Goal: Information Seeking & Learning: Check status

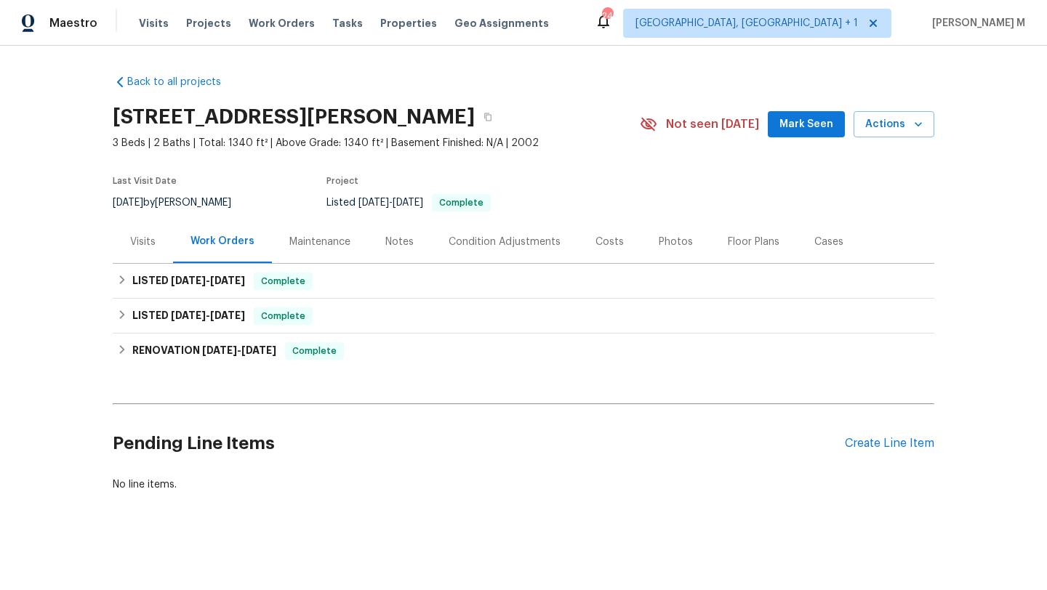
click at [130, 244] on div "Visits" at bounding box center [142, 242] width 25 height 15
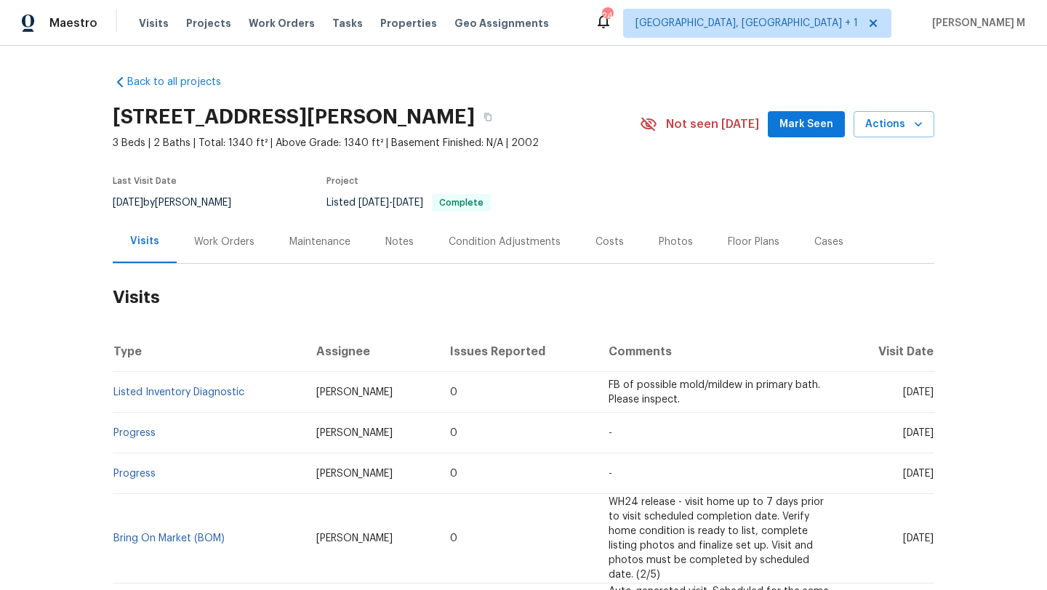
drag, startPoint x: 881, startPoint y: 391, endPoint x: 903, endPoint y: 392, distance: 22.6
click at [903, 392] on span "Thu, Jul 31 2025" at bounding box center [918, 393] width 31 height 10
copy span "Jul 31"
click at [220, 241] on div "Work Orders" at bounding box center [224, 242] width 60 height 15
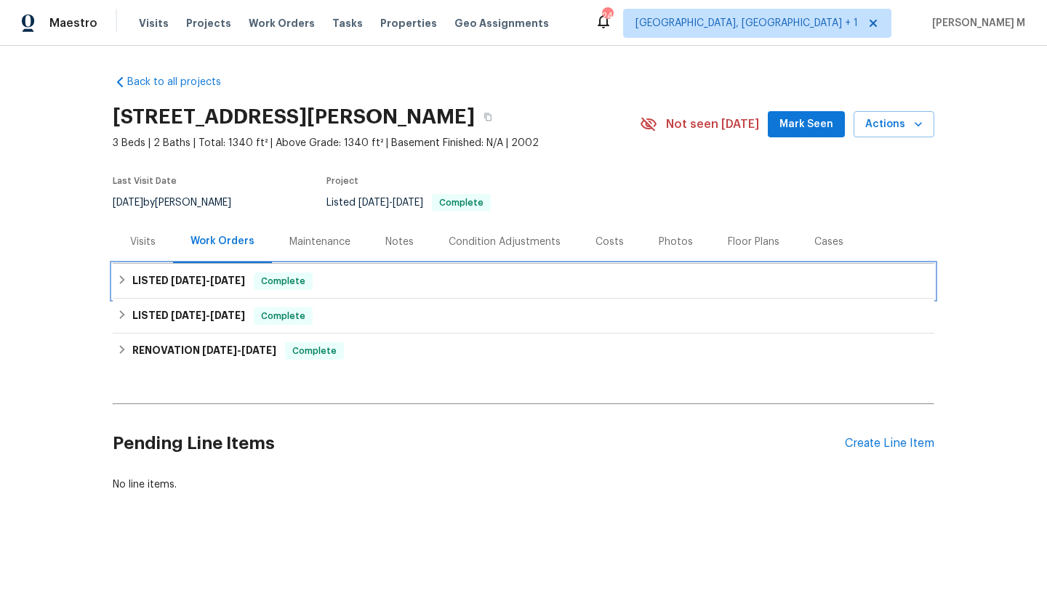
click at [202, 287] on h6 "LISTED 3/20/25 - 3/22/25" at bounding box center [188, 281] width 113 height 17
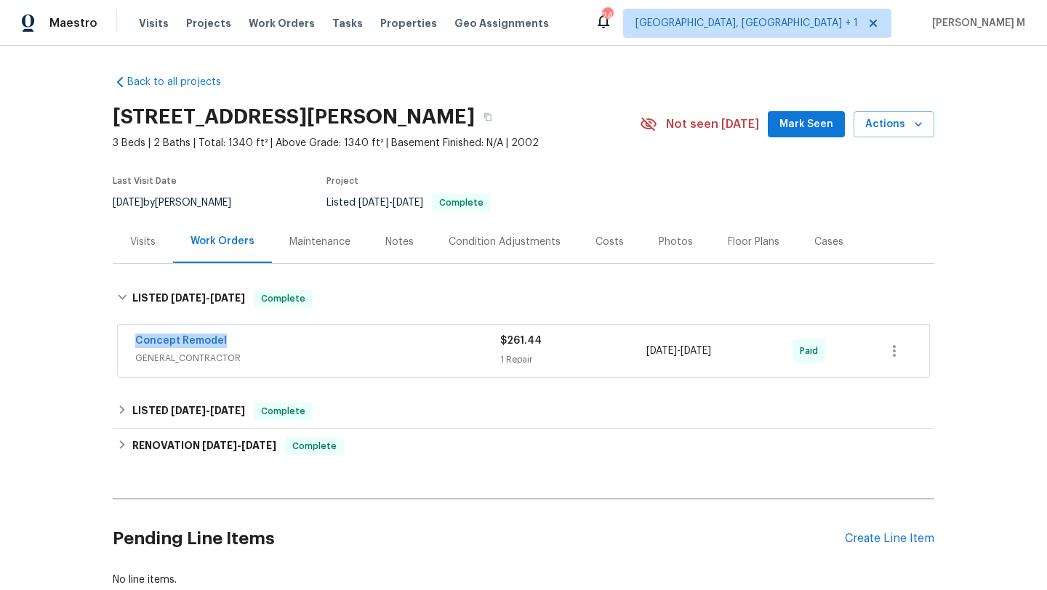
drag, startPoint x: 117, startPoint y: 337, endPoint x: 268, endPoint y: 336, distance: 150.5
click at [268, 336] on div "Concept Remodel GENERAL_CONTRACTOR $261.44 1 Repair 3/20/2025 - 3/22/2025 Paid" at bounding box center [524, 351] width 812 height 52
copy link "Concept Remodel"
drag, startPoint x: 645, startPoint y: 352, endPoint x: 737, endPoint y: 352, distance: 92.4
click at [711, 352] on span "3/20/2025 - 3/22/2025" at bounding box center [678, 351] width 65 height 15
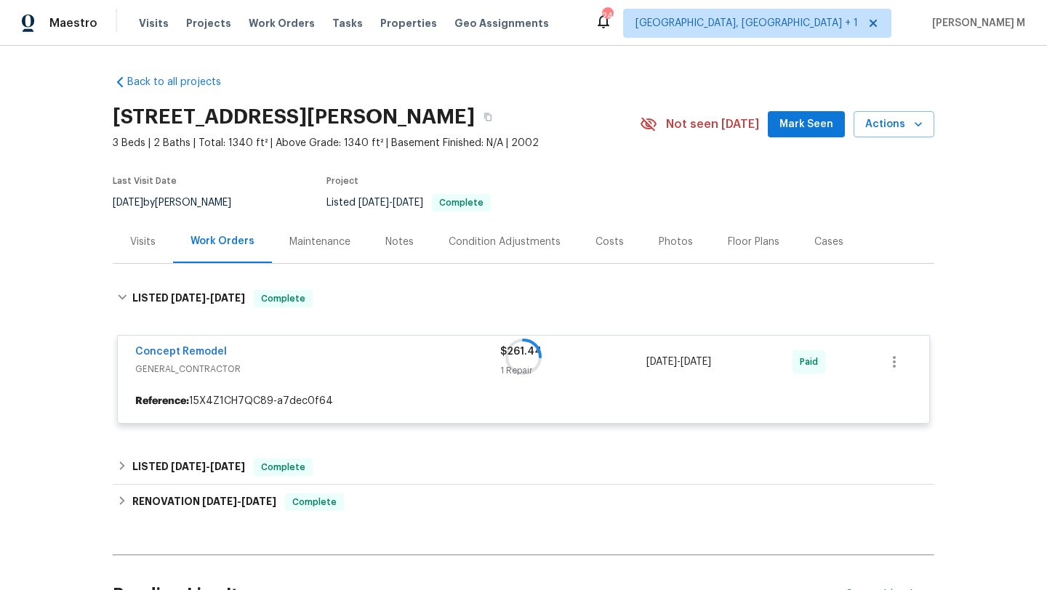
click at [641, 356] on div at bounding box center [524, 357] width 822 height 163
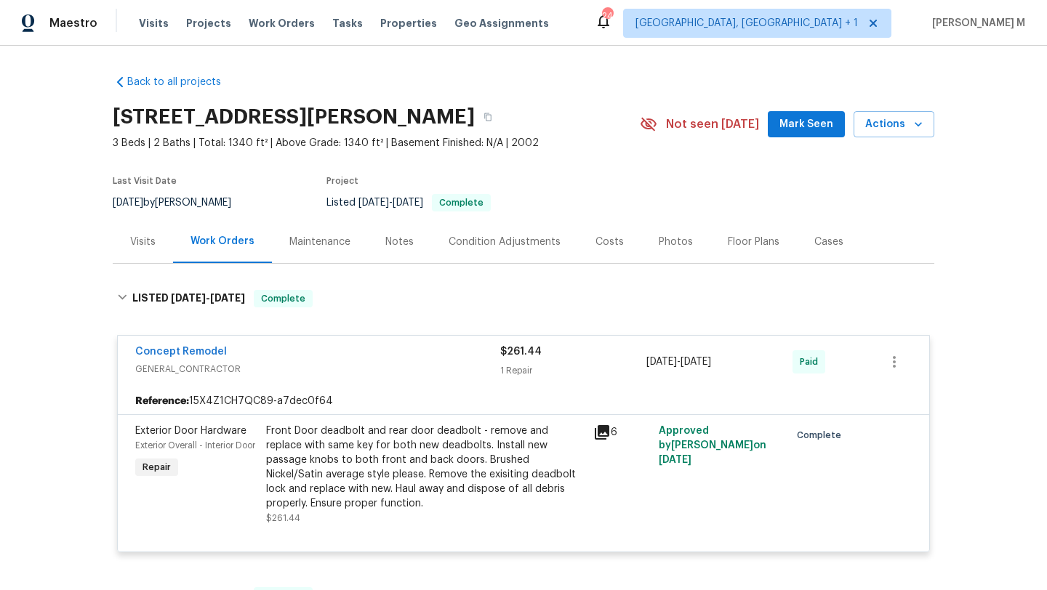
drag, startPoint x: 642, startPoint y: 361, endPoint x: 747, endPoint y: 361, distance: 104.7
click at [711, 361] on span "3/20/2025 - 3/22/2025" at bounding box center [678, 362] width 65 height 15
copy span "3/20/2025 - 3/22/2025"
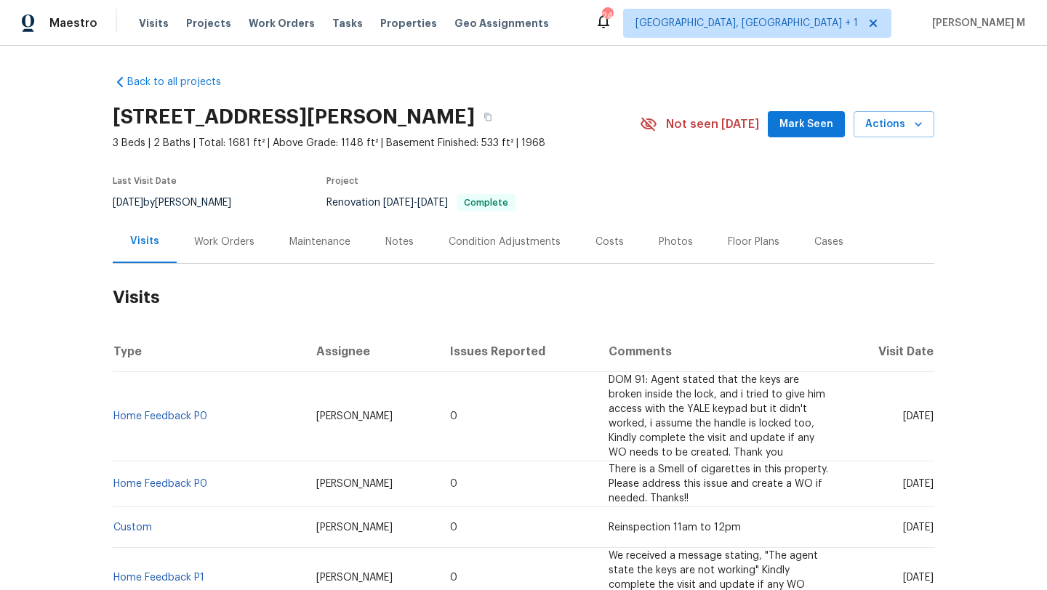
drag, startPoint x: 869, startPoint y: 418, endPoint x: 901, endPoint y: 418, distance: 32.0
click at [903, 418] on span "Thu, Aug 28 2025" at bounding box center [918, 417] width 31 height 10
copy span "Aug 28"
click at [227, 244] on div "Work Orders" at bounding box center [224, 242] width 60 height 15
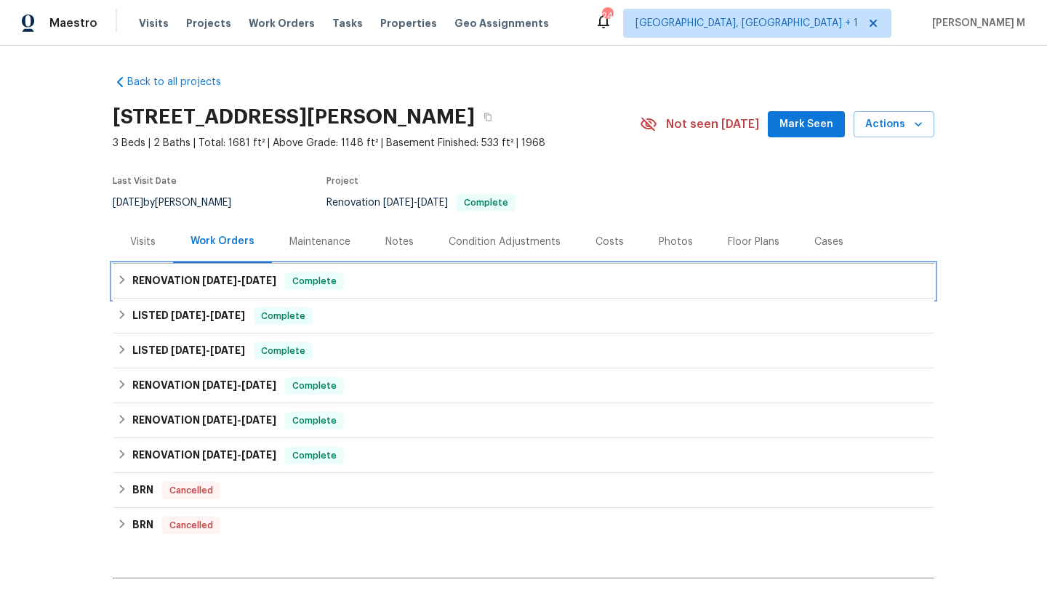
click at [217, 284] on span "8/19/25" at bounding box center [219, 281] width 35 height 10
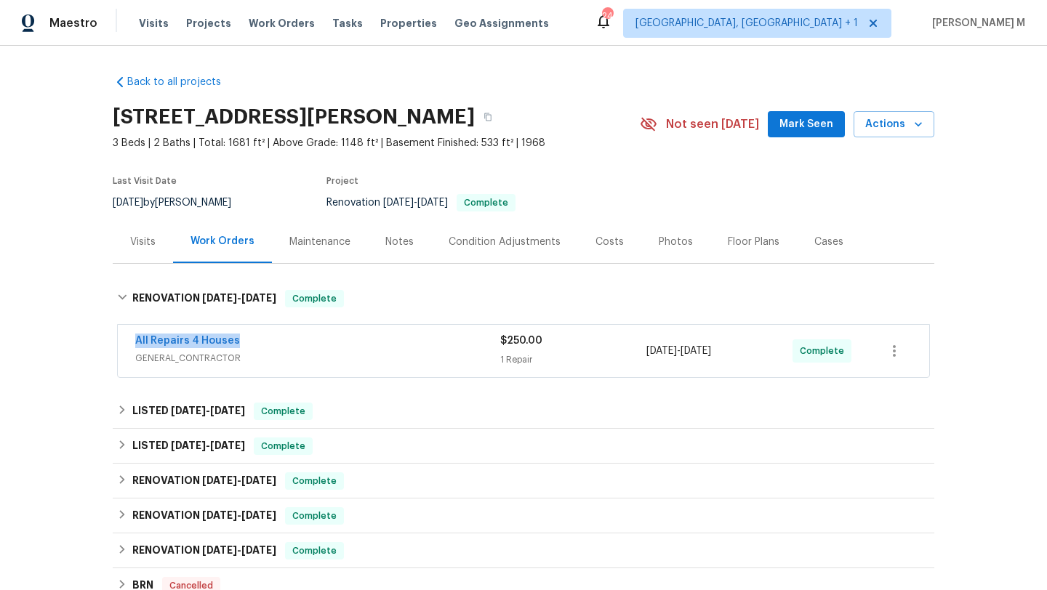
drag, startPoint x: 126, startPoint y: 340, endPoint x: 265, endPoint y: 340, distance: 138.9
click at [265, 340] on div "All Repairs 4 Houses GENERAL_CONTRACTOR $250.00 1 Repair 8/19/2025 - 8/22/2025 …" at bounding box center [524, 351] width 812 height 52
copy link "All Repairs 4 Houses"
drag, startPoint x: 640, startPoint y: 350, endPoint x: 734, endPoint y: 351, distance: 93.8
click at [734, 351] on div "All Repairs 4 Houses GENERAL_CONTRACTOR $250.00 1 Repair 8/19/2025 - 8/22/2025 …" at bounding box center [506, 351] width 742 height 35
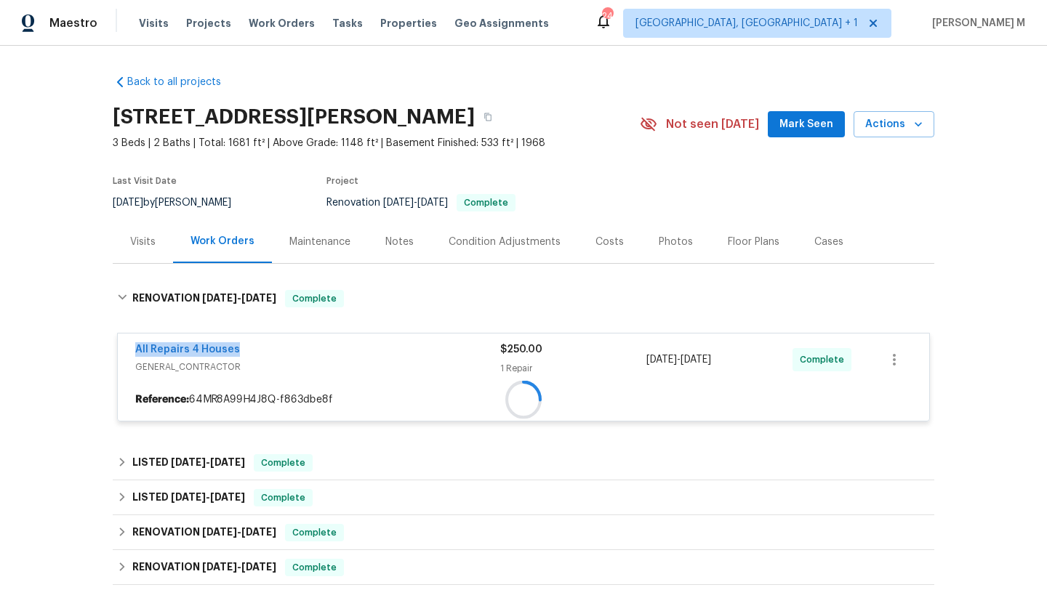
click at [734, 351] on div "8/19/2025 - 8/22/2025" at bounding box center [719, 360] width 146 height 35
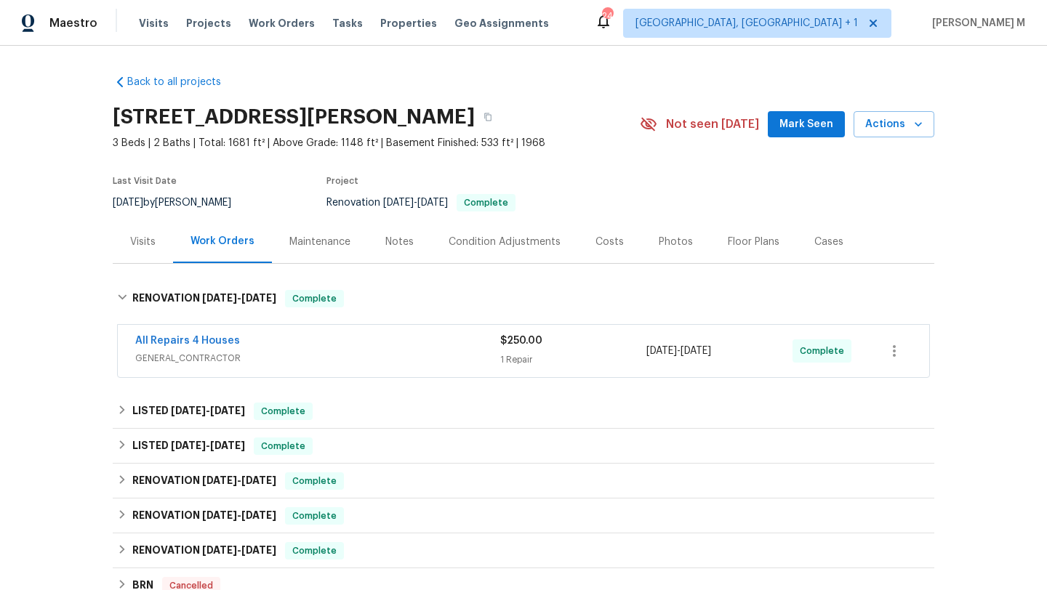
drag, startPoint x: 645, startPoint y: 350, endPoint x: 755, endPoint y: 350, distance: 109.8
click at [755, 350] on div "8/19/2025 - 8/22/2025" at bounding box center [719, 351] width 146 height 35
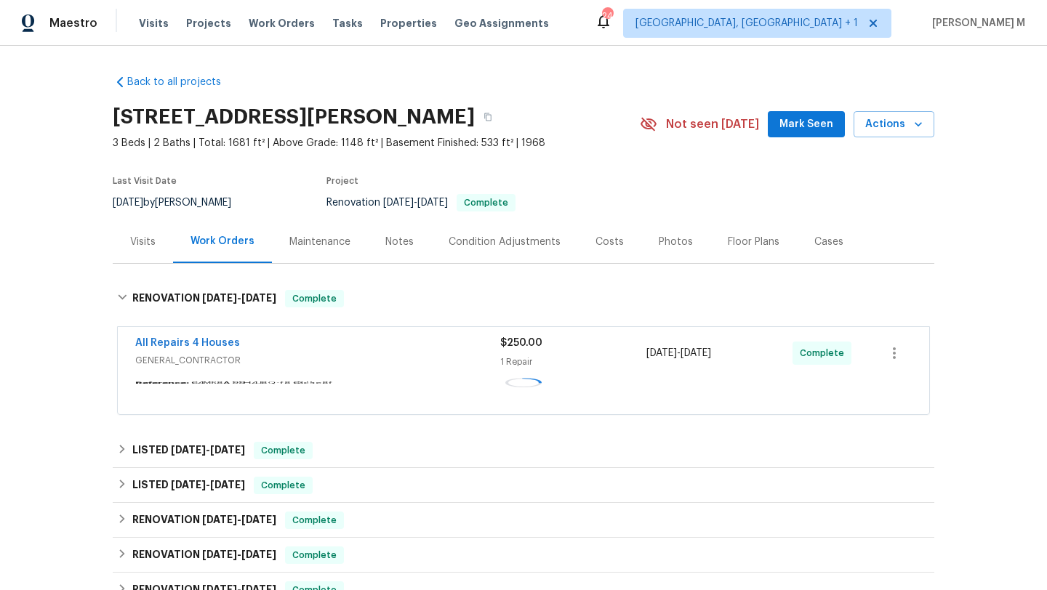
copy span "8/19/2025 - 8/22/2025"
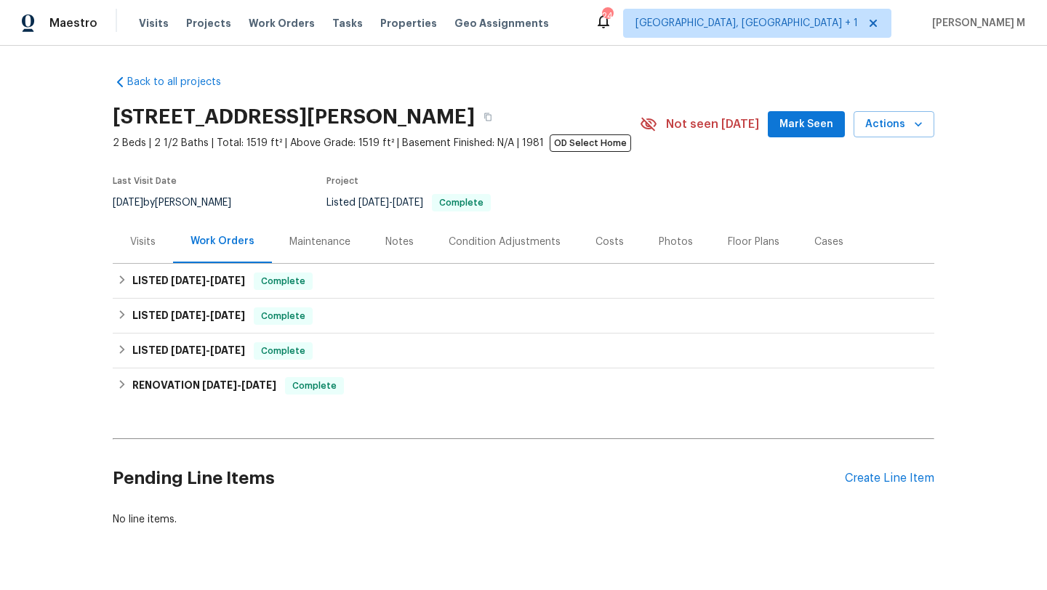
click at [152, 248] on div "Visits" at bounding box center [143, 241] width 60 height 43
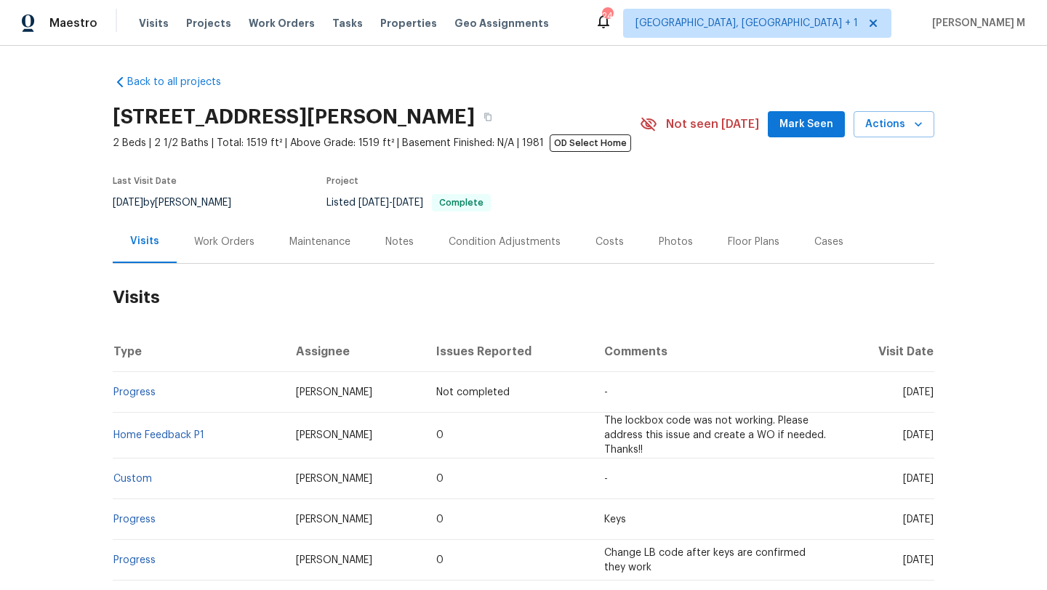
drag, startPoint x: 870, startPoint y: 393, endPoint x: 890, endPoint y: 393, distance: 19.6
click at [903, 393] on span "[DATE]" at bounding box center [918, 393] width 31 height 10
drag, startPoint x: 871, startPoint y: 395, endPoint x: 901, endPoint y: 396, distance: 29.8
click at [903, 396] on span "[DATE]" at bounding box center [918, 393] width 31 height 10
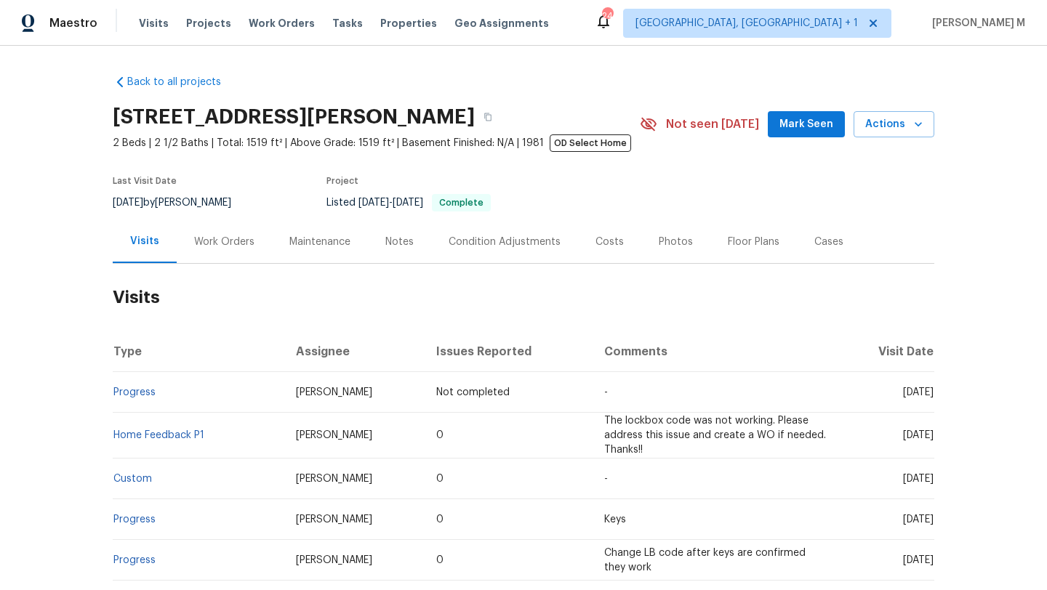
copy span "[DATE]"
click at [230, 249] on div "Work Orders" at bounding box center [224, 241] width 95 height 43
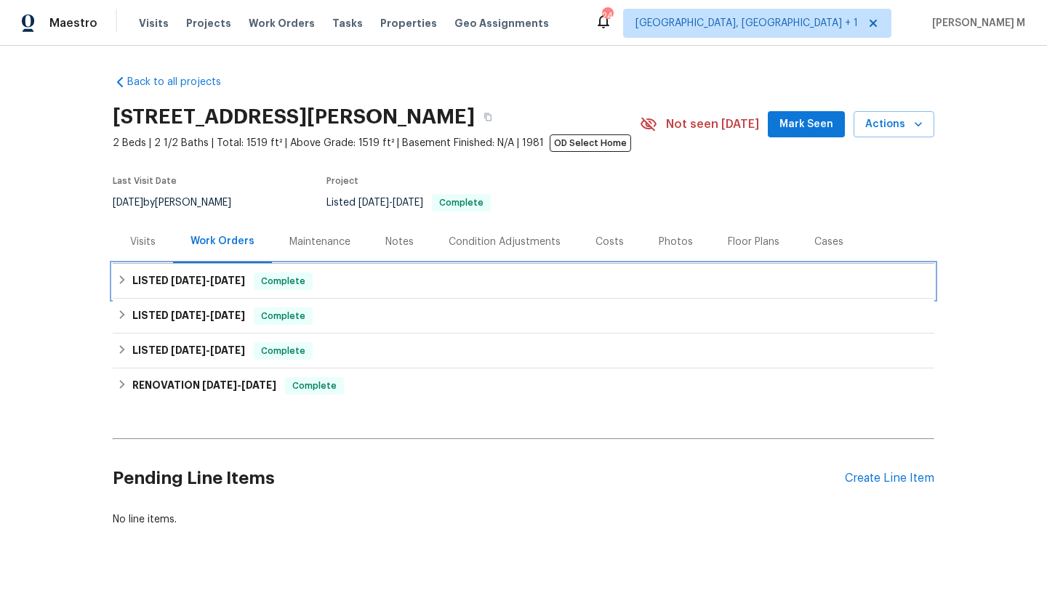
click at [223, 280] on span "[DATE]" at bounding box center [227, 281] width 35 height 10
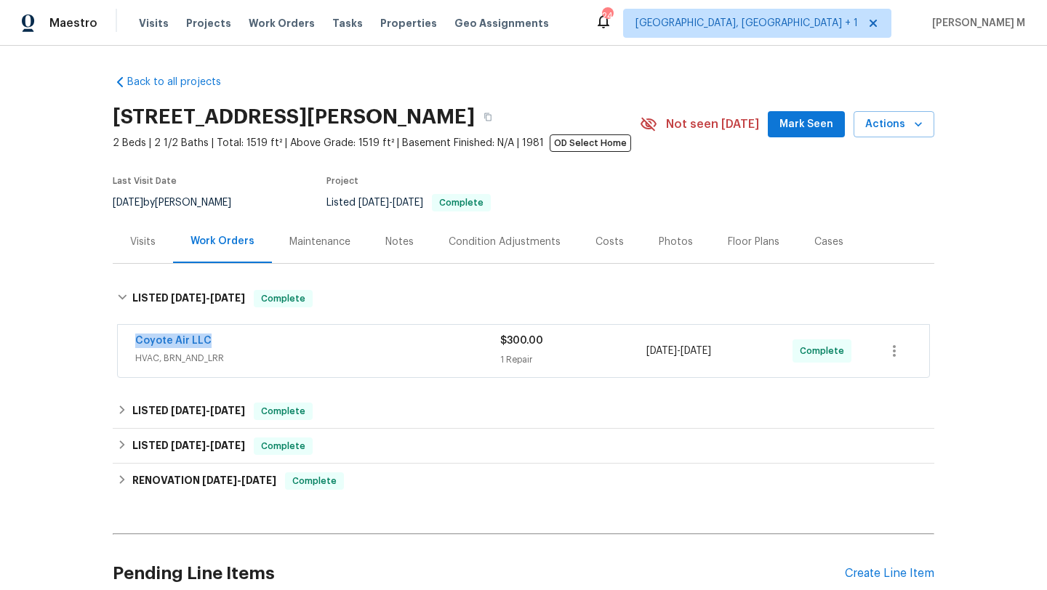
drag, startPoint x: 164, startPoint y: 345, endPoint x: 247, endPoint y: 345, distance: 82.9
click at [248, 345] on div "Coyote Air LLC HVAC, BRN_AND_LRR $300.00 1 Repair [DATE] - [DATE] Complete" at bounding box center [524, 351] width 812 height 52
copy link "Coyote Air LLC"
copy div "[DATE] - [DATE]"
drag, startPoint x: 639, startPoint y: 354, endPoint x: 742, endPoint y: 354, distance: 103.3
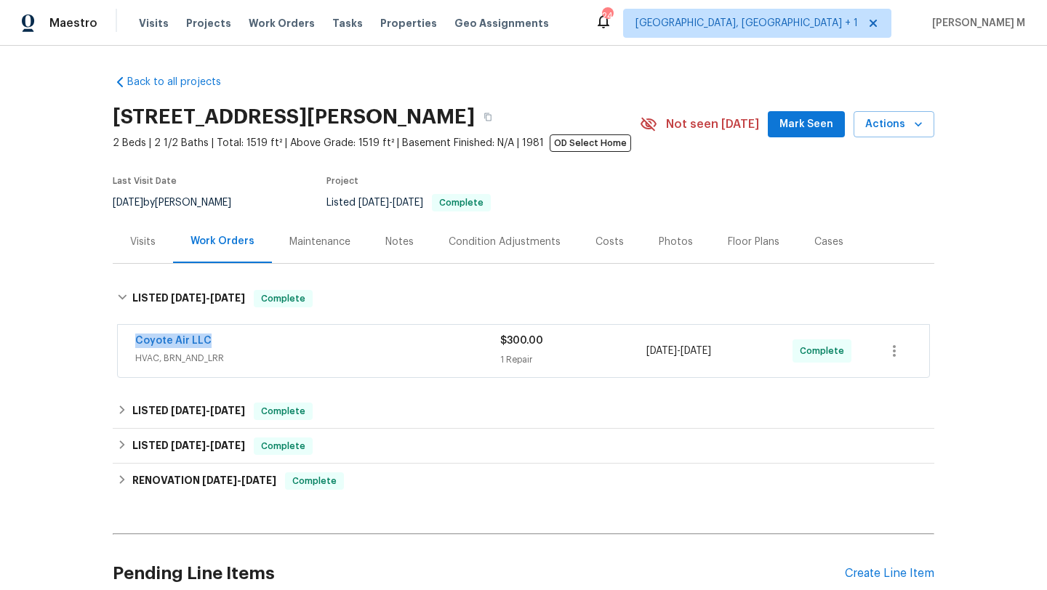
click at [742, 354] on div "Coyote Air LLC HVAC, BRN_AND_LRR $300.00 1 Repair [DATE] - [DATE] Complete" at bounding box center [506, 351] width 742 height 35
